Goal: Check status: Check status

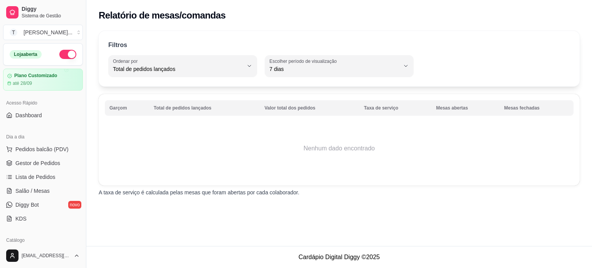
select select "TOTAL_OF_ORDERS"
select select "7"
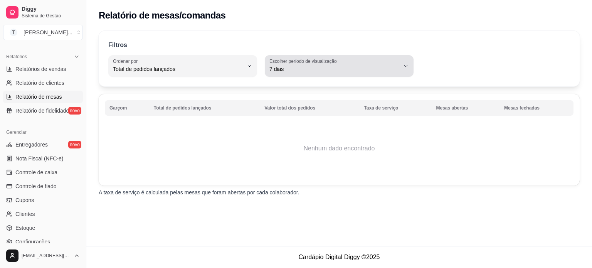
click at [406, 66] on icon "button" at bounding box center [406, 66] width 6 height 6
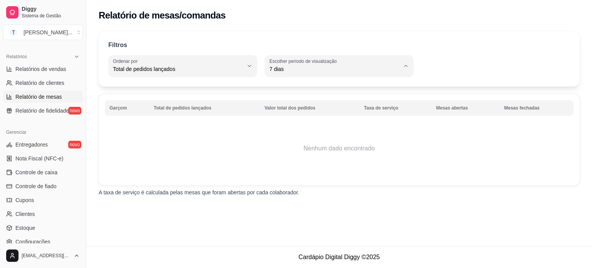
click at [278, 101] on span "Ontem" at bounding box center [336, 99] width 124 height 7
type input "1"
select select "1"
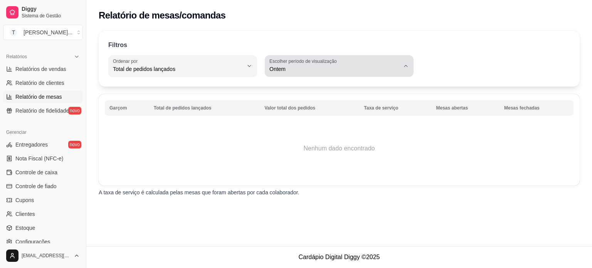
click at [406, 65] on icon "button" at bounding box center [406, 66] width 6 height 6
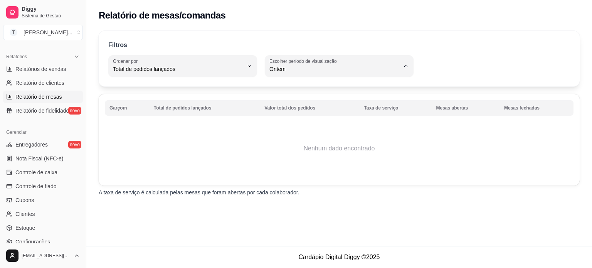
click at [291, 101] on span "Ontem" at bounding box center [336, 99] width 124 height 7
click at [289, 111] on th "Valor total dos pedidos" at bounding box center [309, 107] width 99 height 15
click at [214, 108] on th "Total de pedidos lançados" at bounding box center [204, 107] width 111 height 15
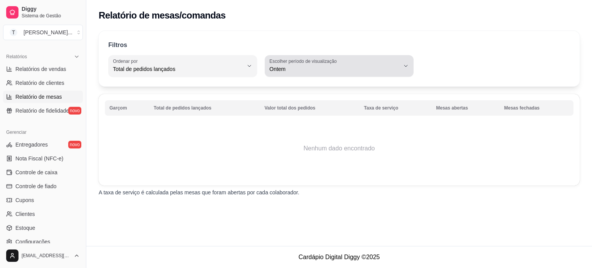
click at [408, 67] on icon "button" at bounding box center [406, 66] width 6 height 6
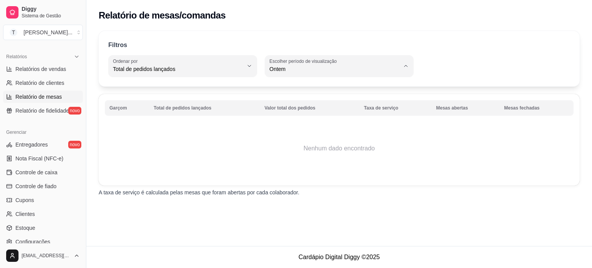
click at [282, 84] on span "Hoje" at bounding box center [336, 86] width 124 height 7
type input "0"
select select "0"
